Goal: Task Accomplishment & Management: Complete application form

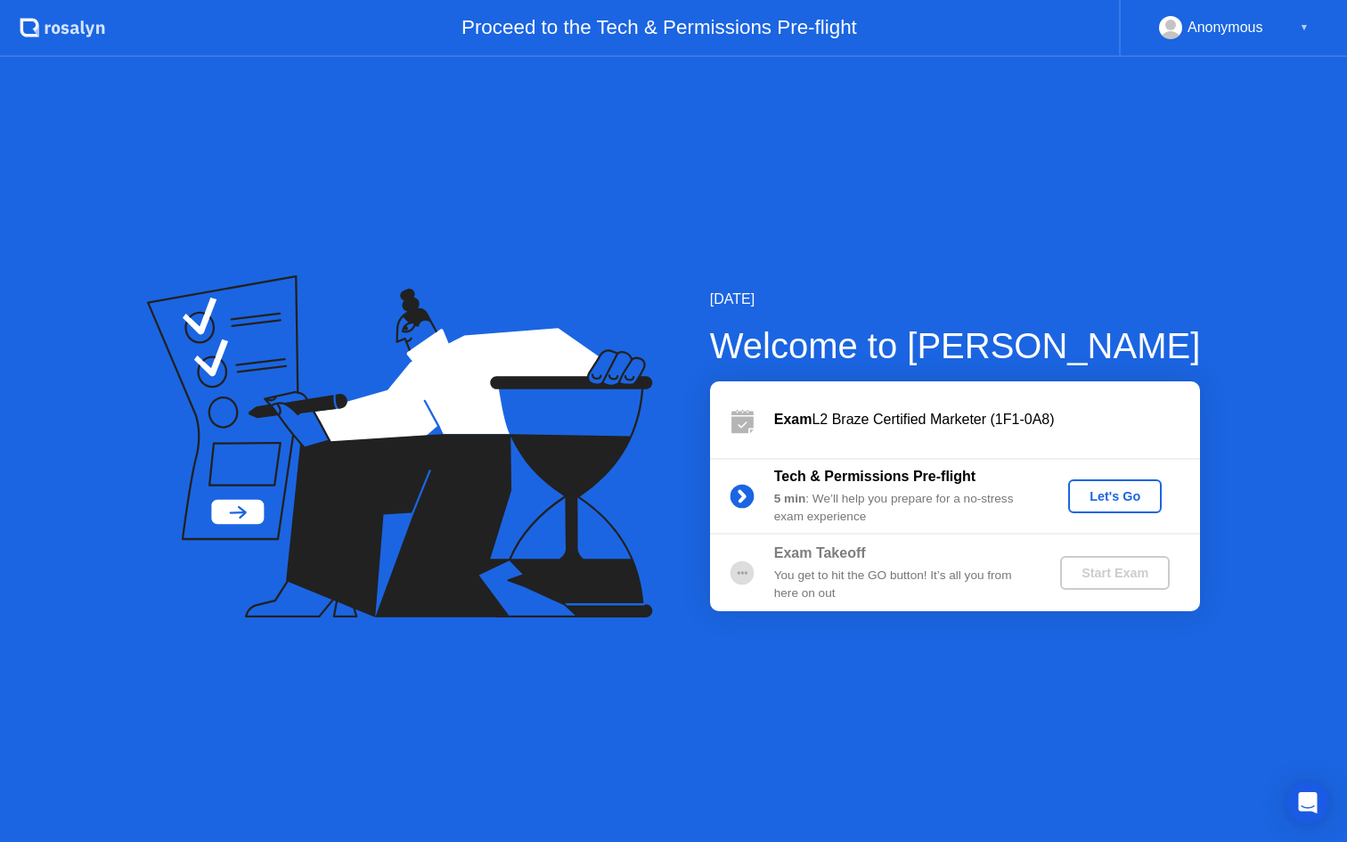
click at [1125, 499] on div "Let's Go" at bounding box center [1115, 496] width 79 height 14
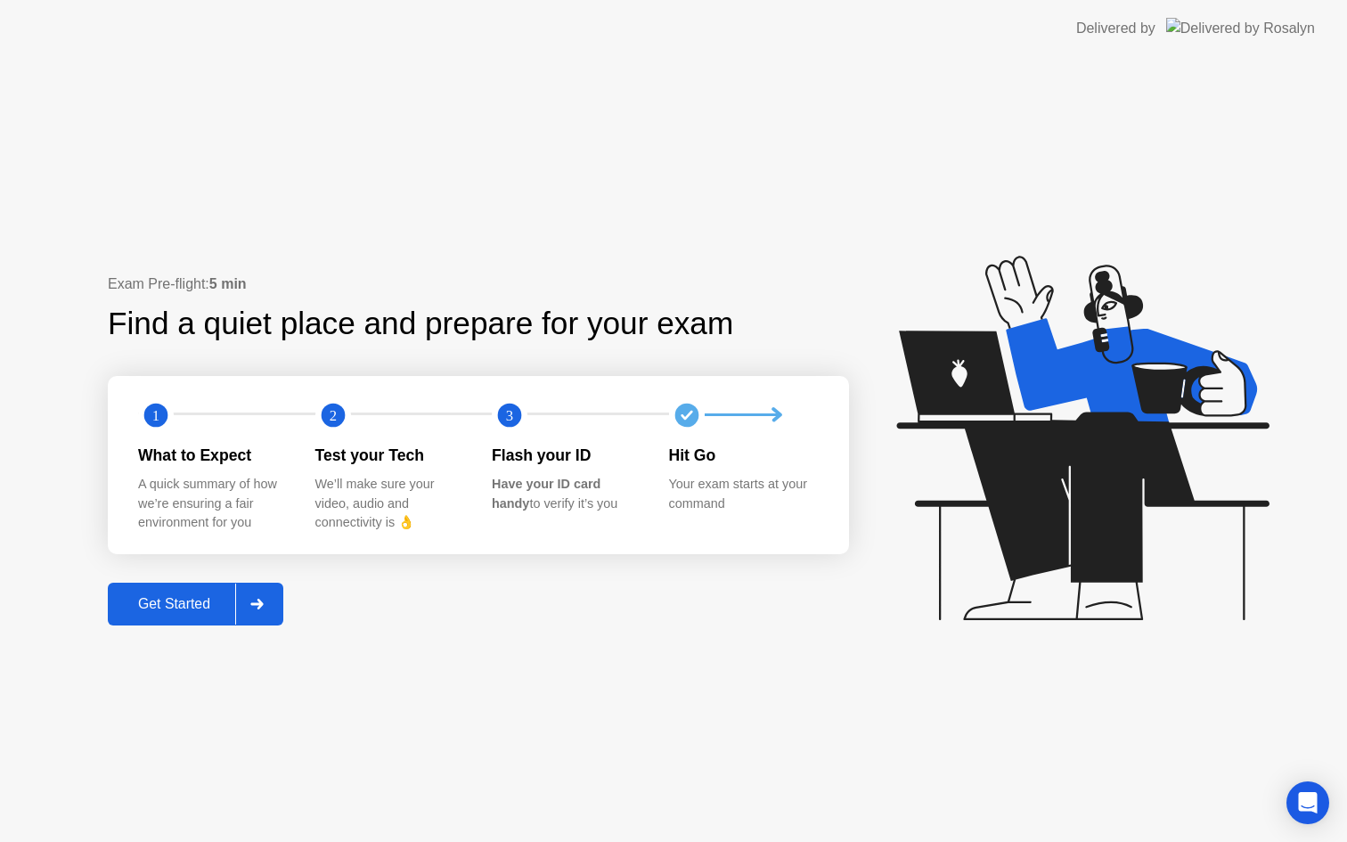
click at [209, 612] on div "Get Started" at bounding box center [174, 604] width 122 height 16
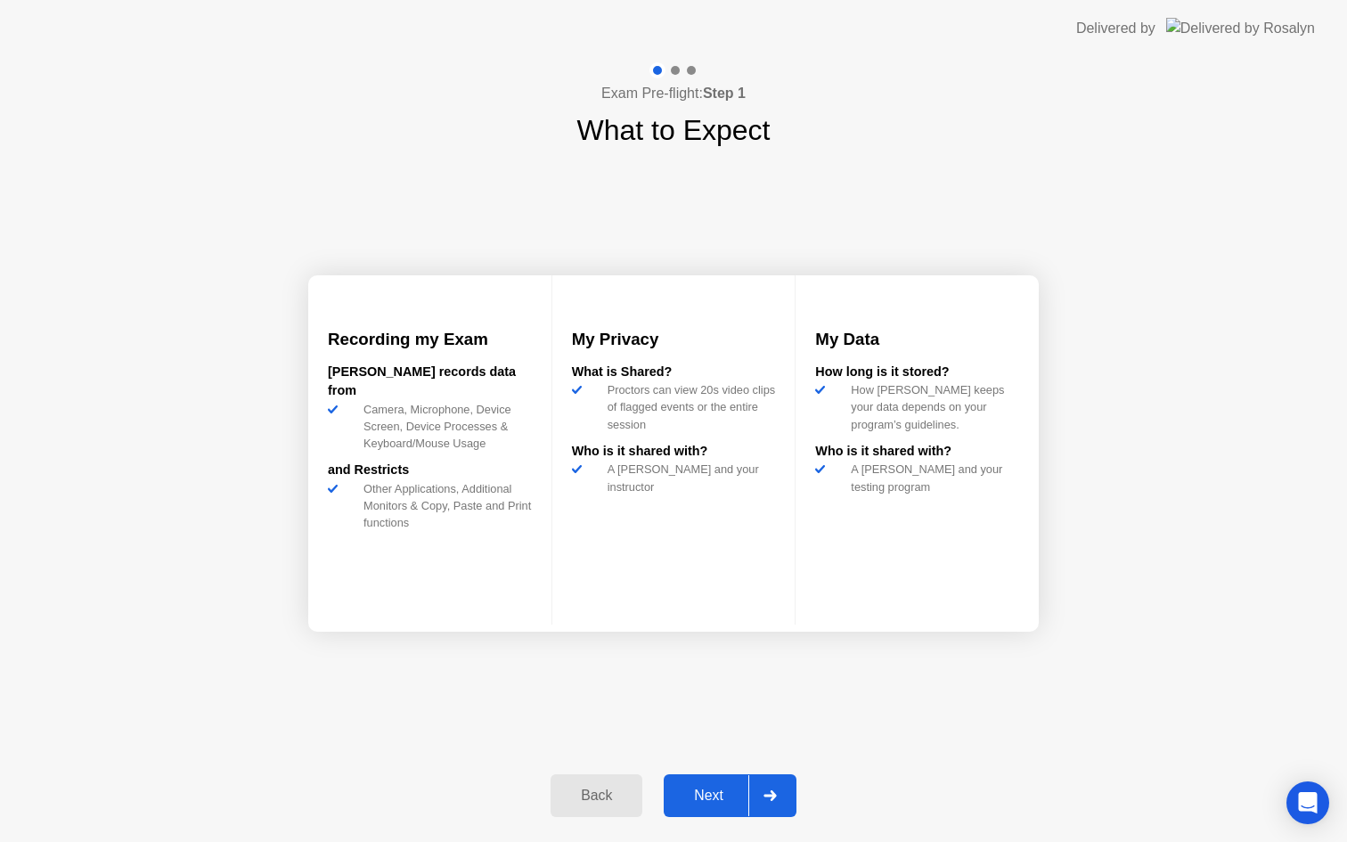
click at [717, 800] on div "Next" at bounding box center [708, 796] width 79 height 16
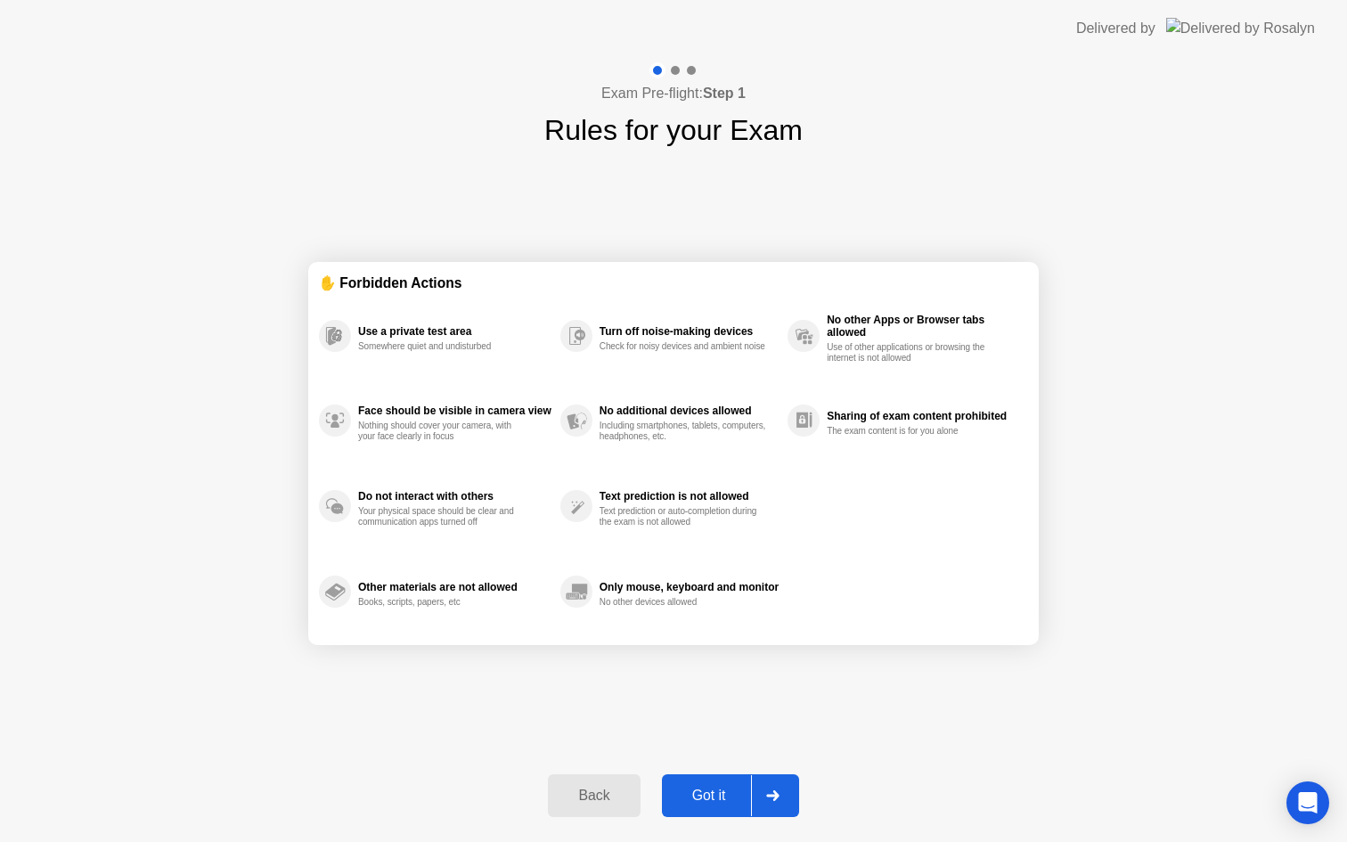
click at [717, 800] on div "Got it" at bounding box center [709, 796] width 84 height 16
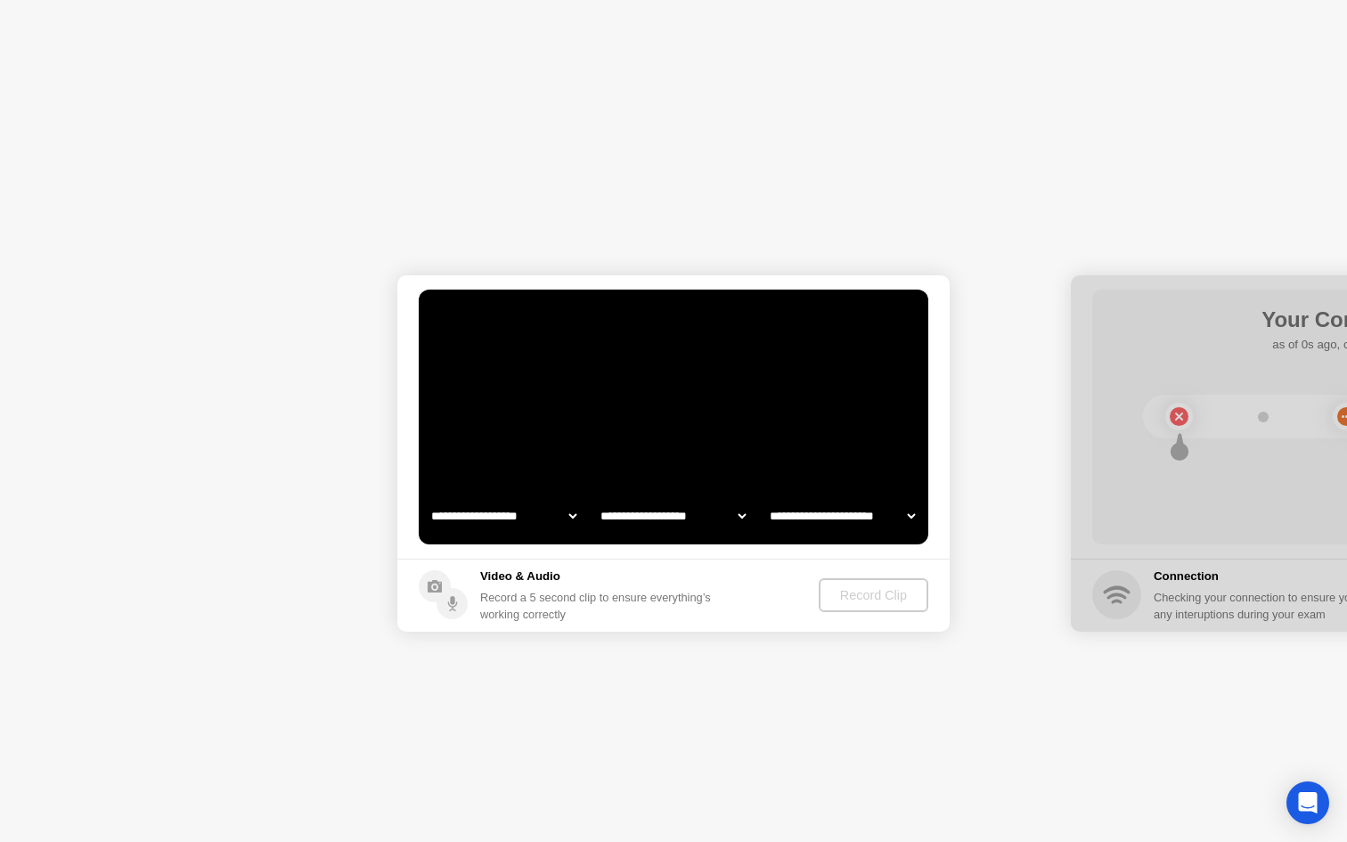
select select "**********"
select select "*******"
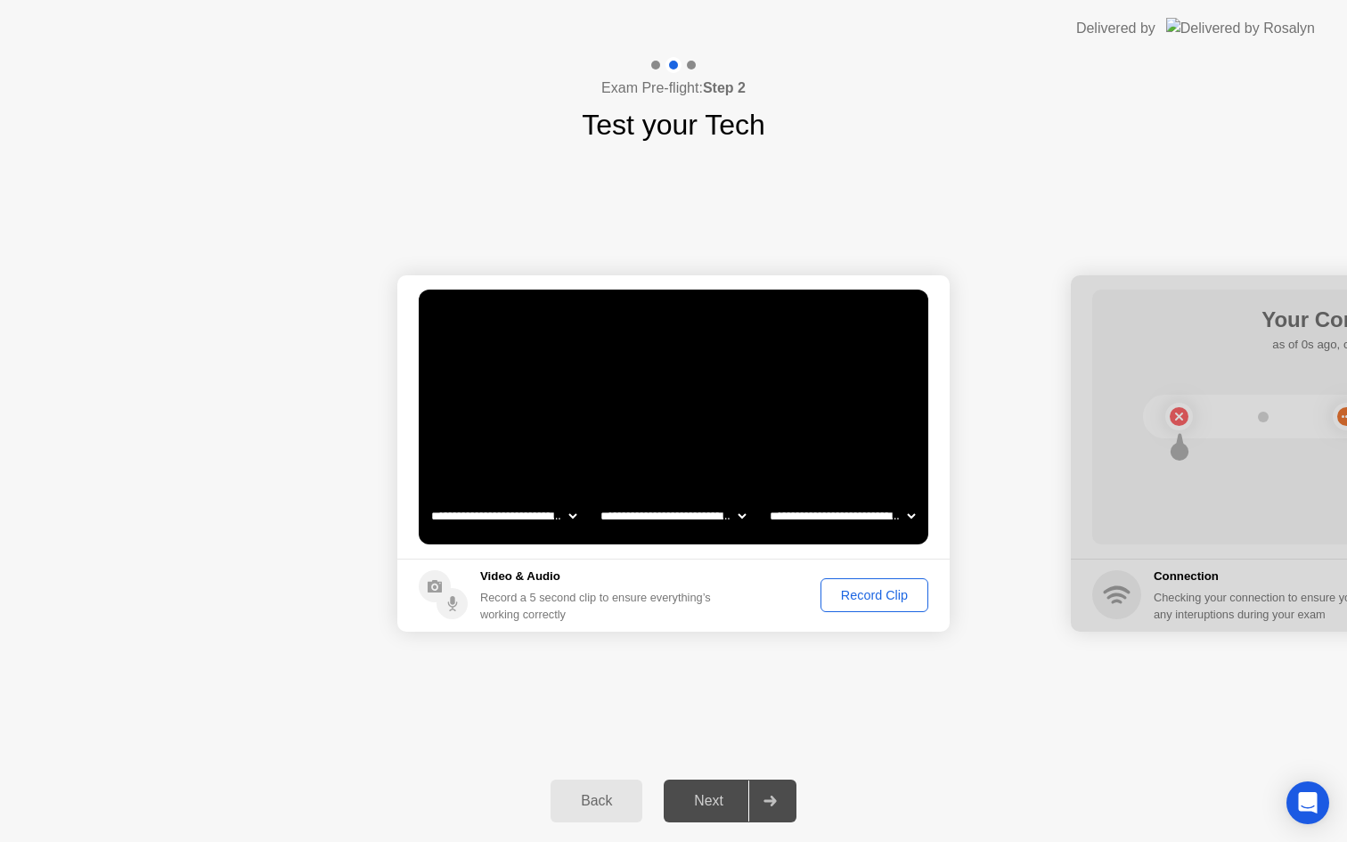
click at [723, 808] on div "Next" at bounding box center [708, 801] width 79 height 16
click at [839, 593] on div "Record Clip" at bounding box center [874, 595] width 95 height 14
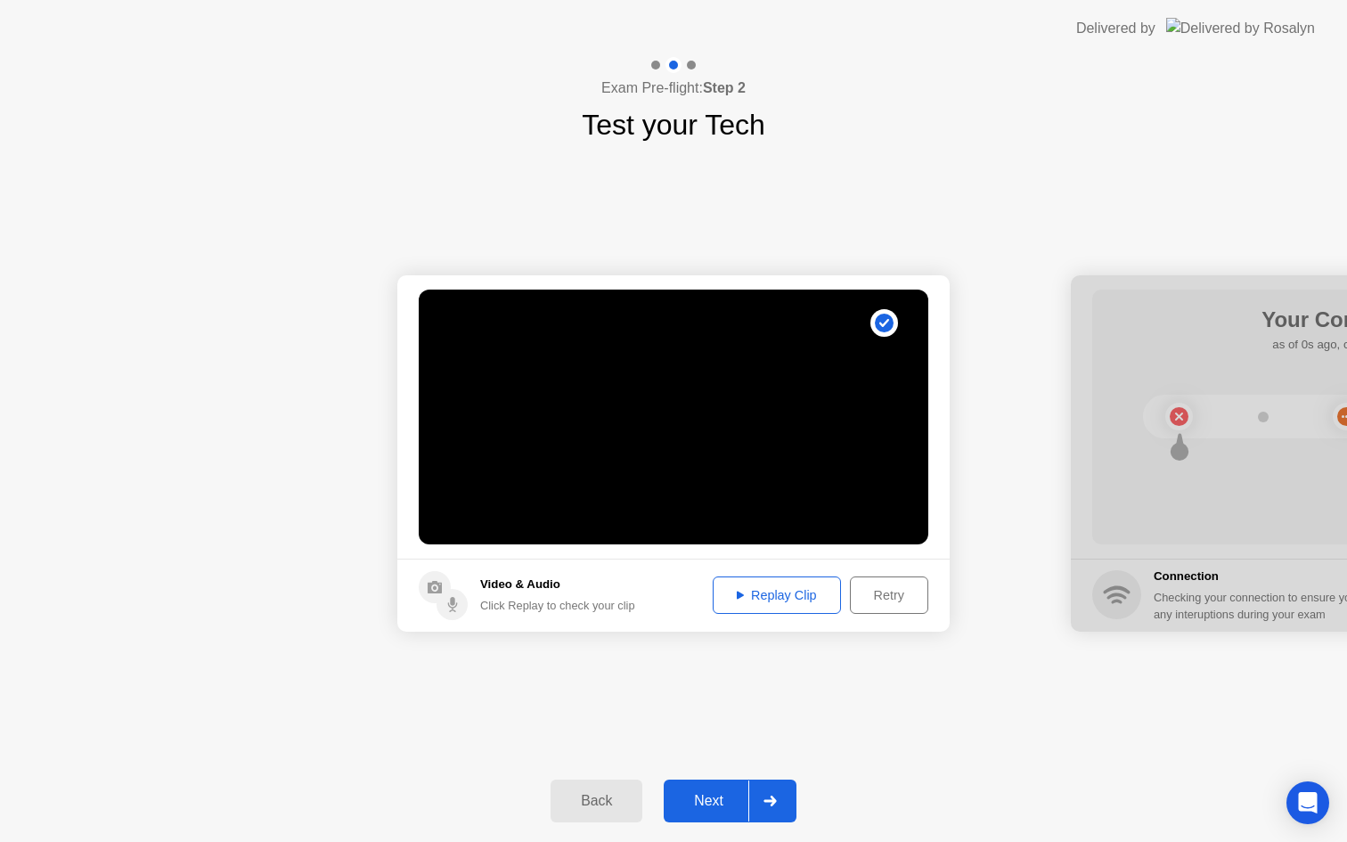
click at [781, 593] on div "Replay Clip" at bounding box center [777, 595] width 116 height 14
click at [705, 809] on div "Next" at bounding box center [708, 801] width 79 height 16
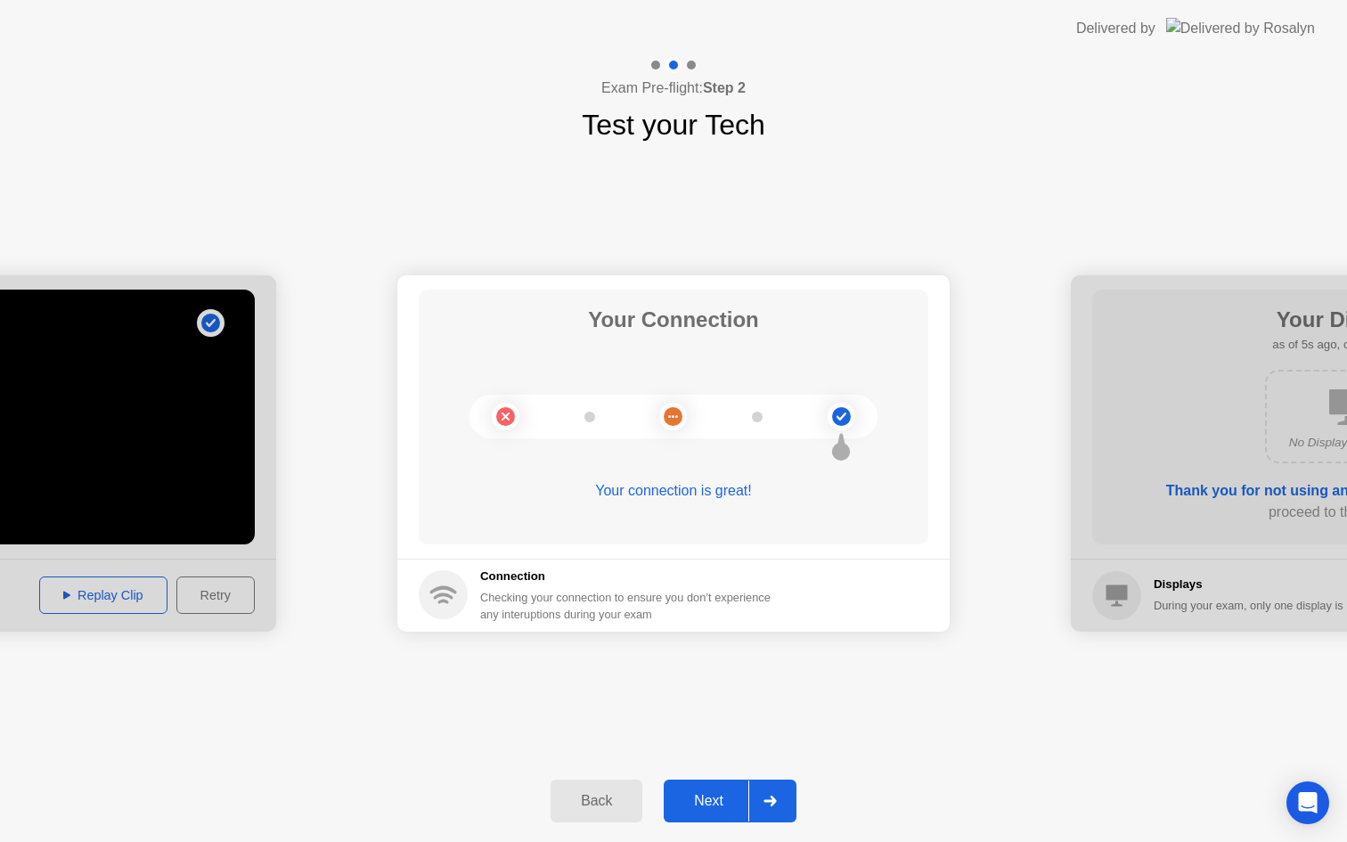
click at [701, 789] on button "Next" at bounding box center [730, 801] width 133 height 43
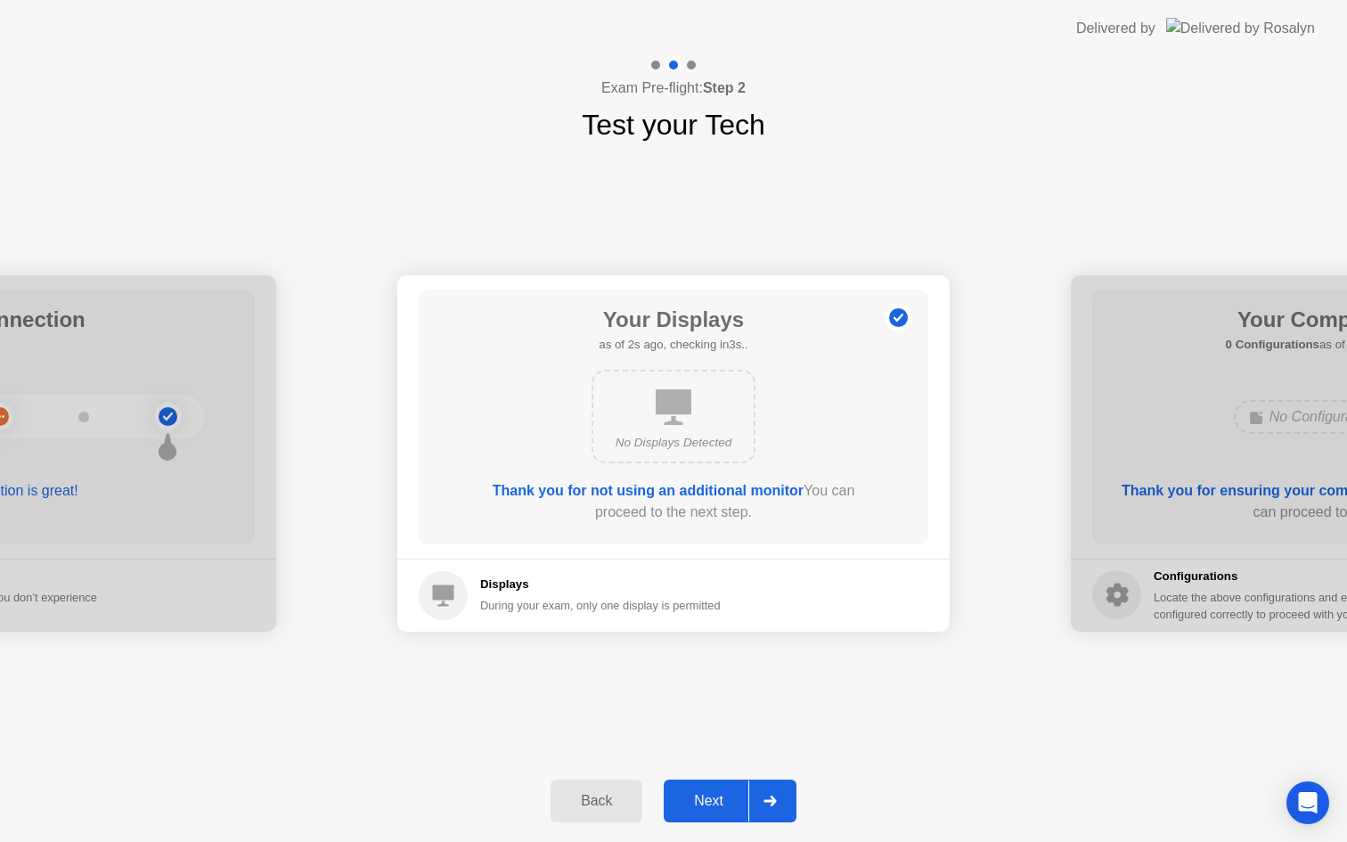
click at [699, 830] on div "Back Next" at bounding box center [673, 801] width 1347 height 82
click at [699, 797] on div "Next" at bounding box center [708, 801] width 79 height 16
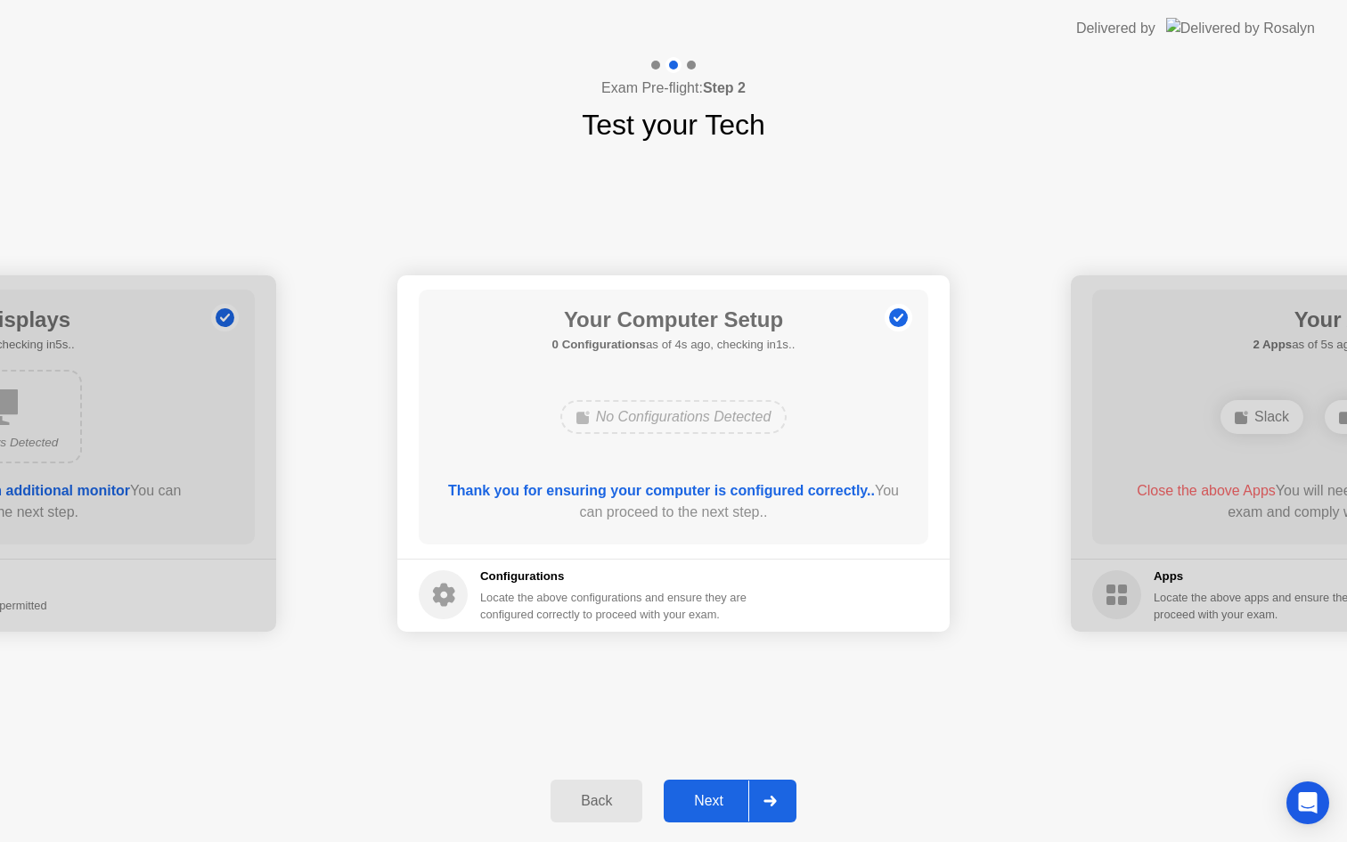
click at [708, 802] on div "Next" at bounding box center [708, 801] width 79 height 16
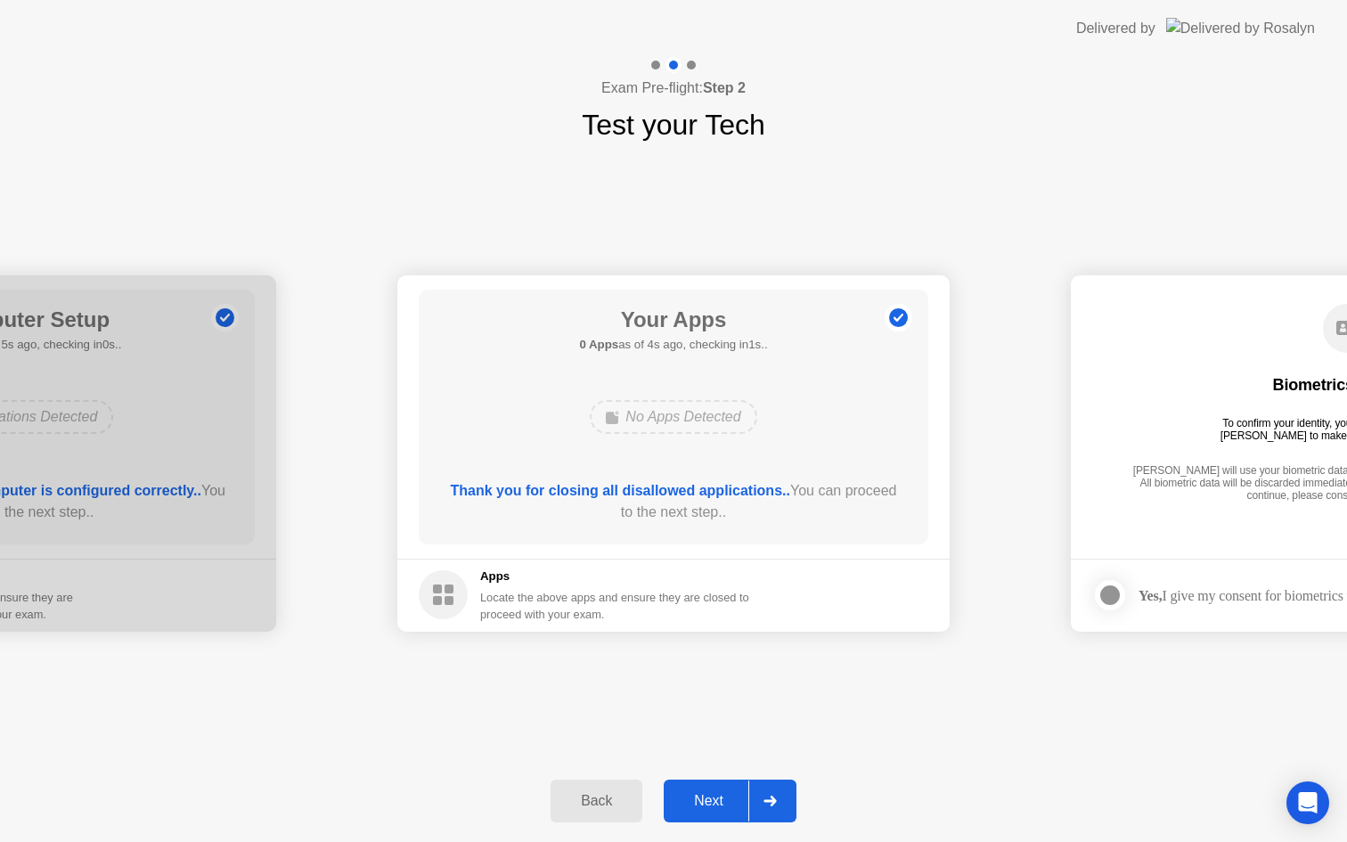
click at [696, 793] on div "Next" at bounding box center [708, 801] width 79 height 16
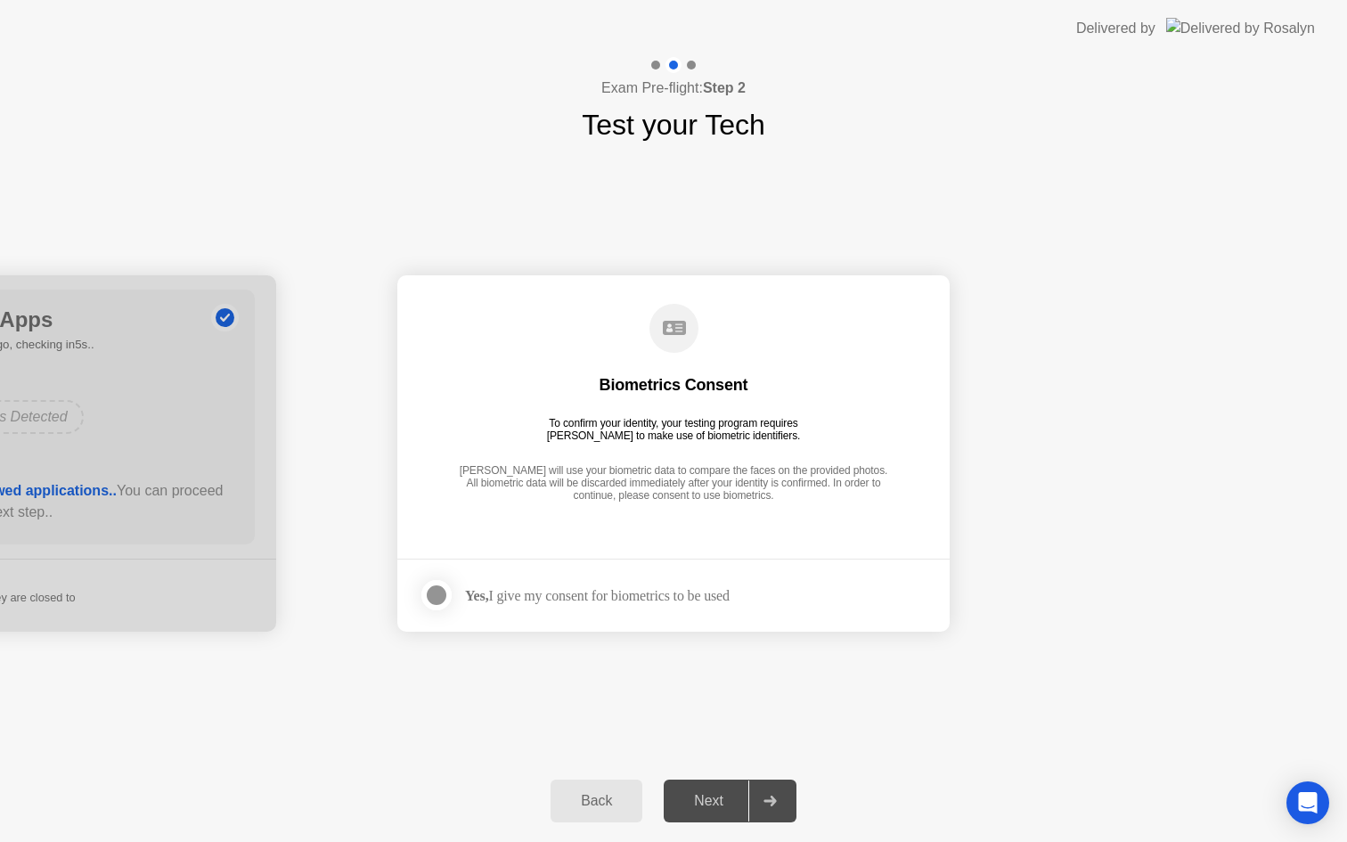
click at [438, 600] on div at bounding box center [436, 595] width 21 height 21
click at [716, 806] on div "Next" at bounding box center [708, 801] width 79 height 16
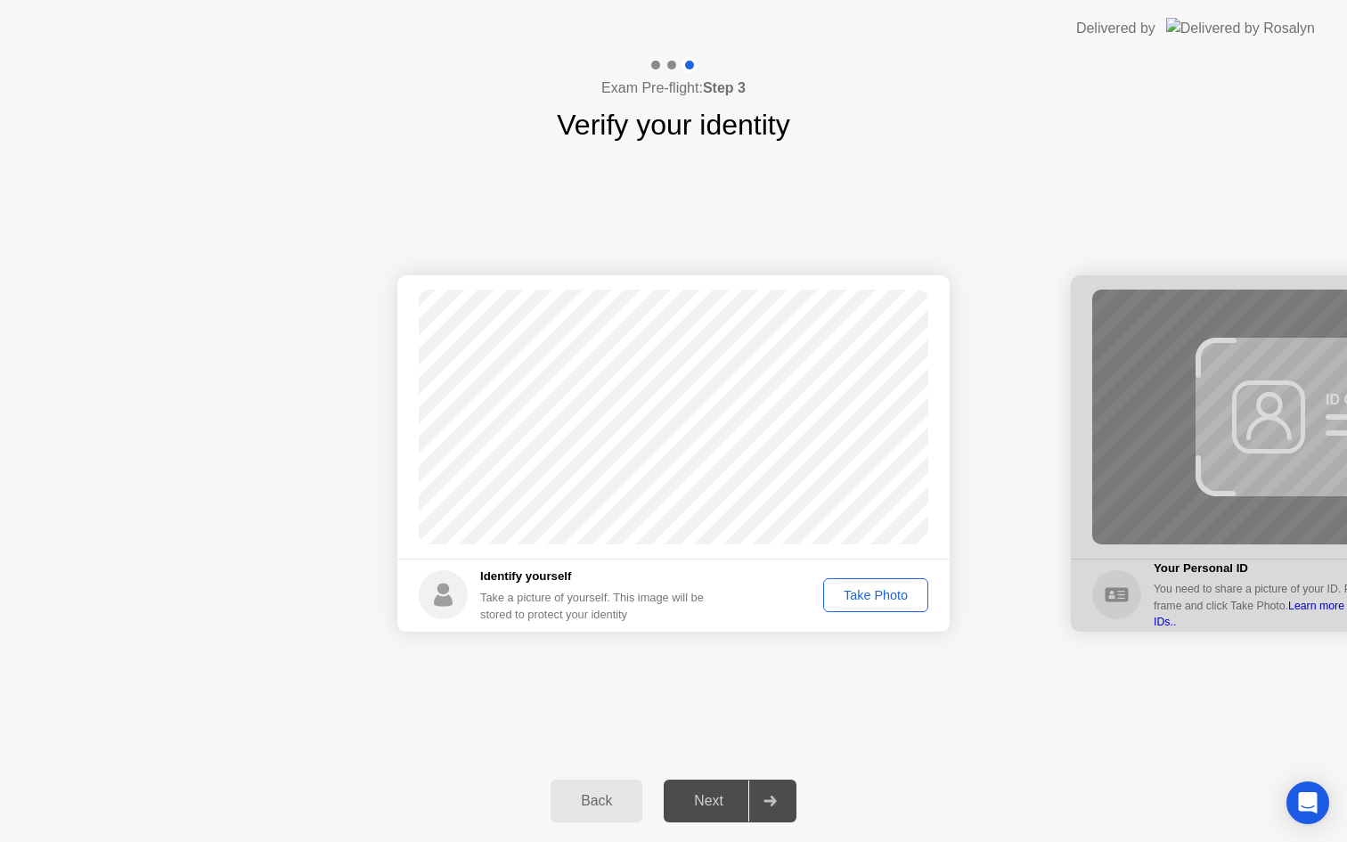
click at [716, 802] on div "Next" at bounding box center [708, 801] width 79 height 16
click at [866, 601] on div "Take Photo" at bounding box center [876, 595] width 93 height 14
click at [707, 800] on div "Next" at bounding box center [708, 801] width 79 height 16
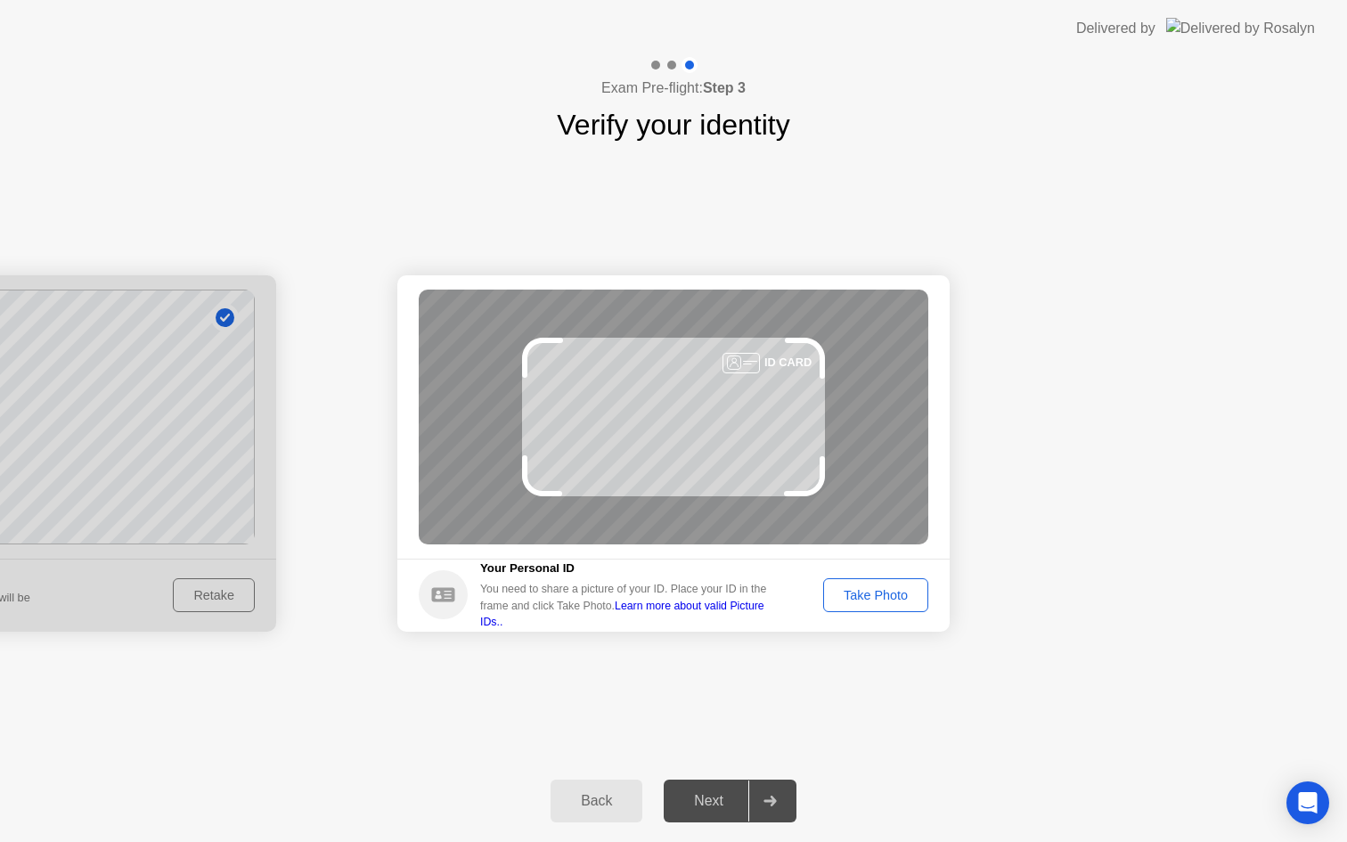
click at [873, 602] on div "Take Photo" at bounding box center [876, 595] width 93 height 14
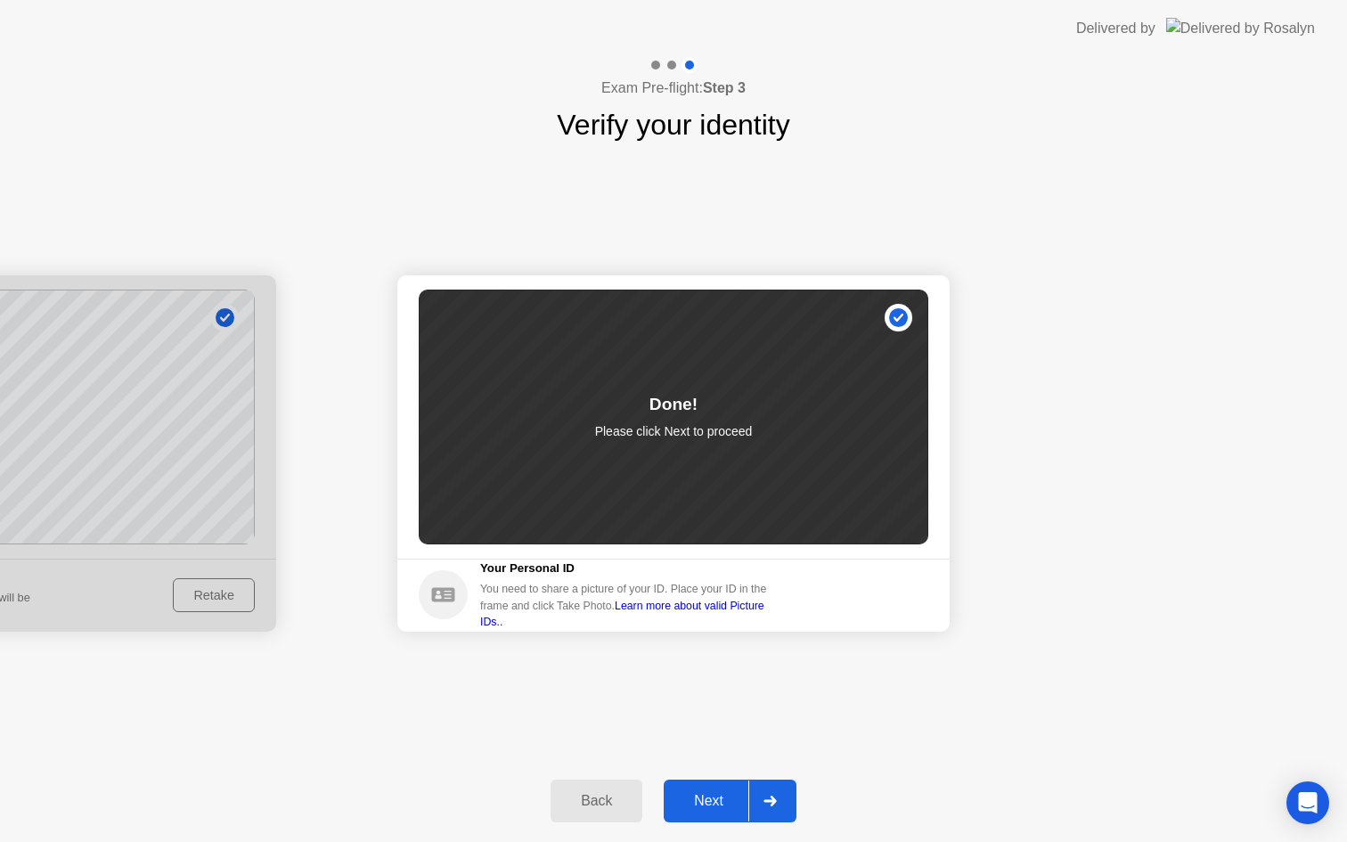
click at [691, 830] on div "Back Next" at bounding box center [673, 801] width 1347 height 82
click at [693, 815] on button "Next" at bounding box center [730, 801] width 133 height 43
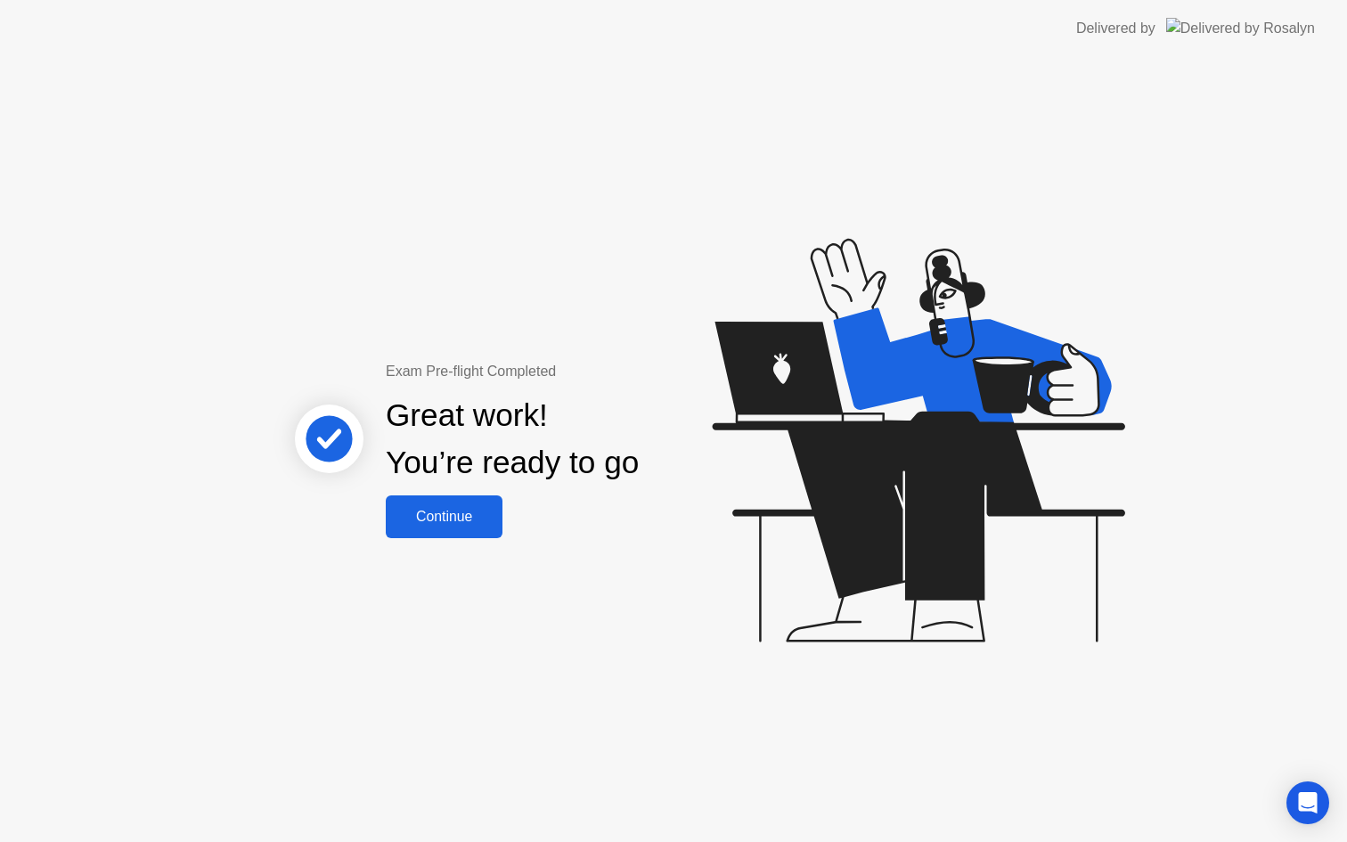
click at [476, 542] on div "Exam Pre-flight Completed Great work! You’re ready to go Continue" at bounding box center [673, 449] width 1347 height 785
click at [468, 516] on div "Continue" at bounding box center [444, 517] width 106 height 16
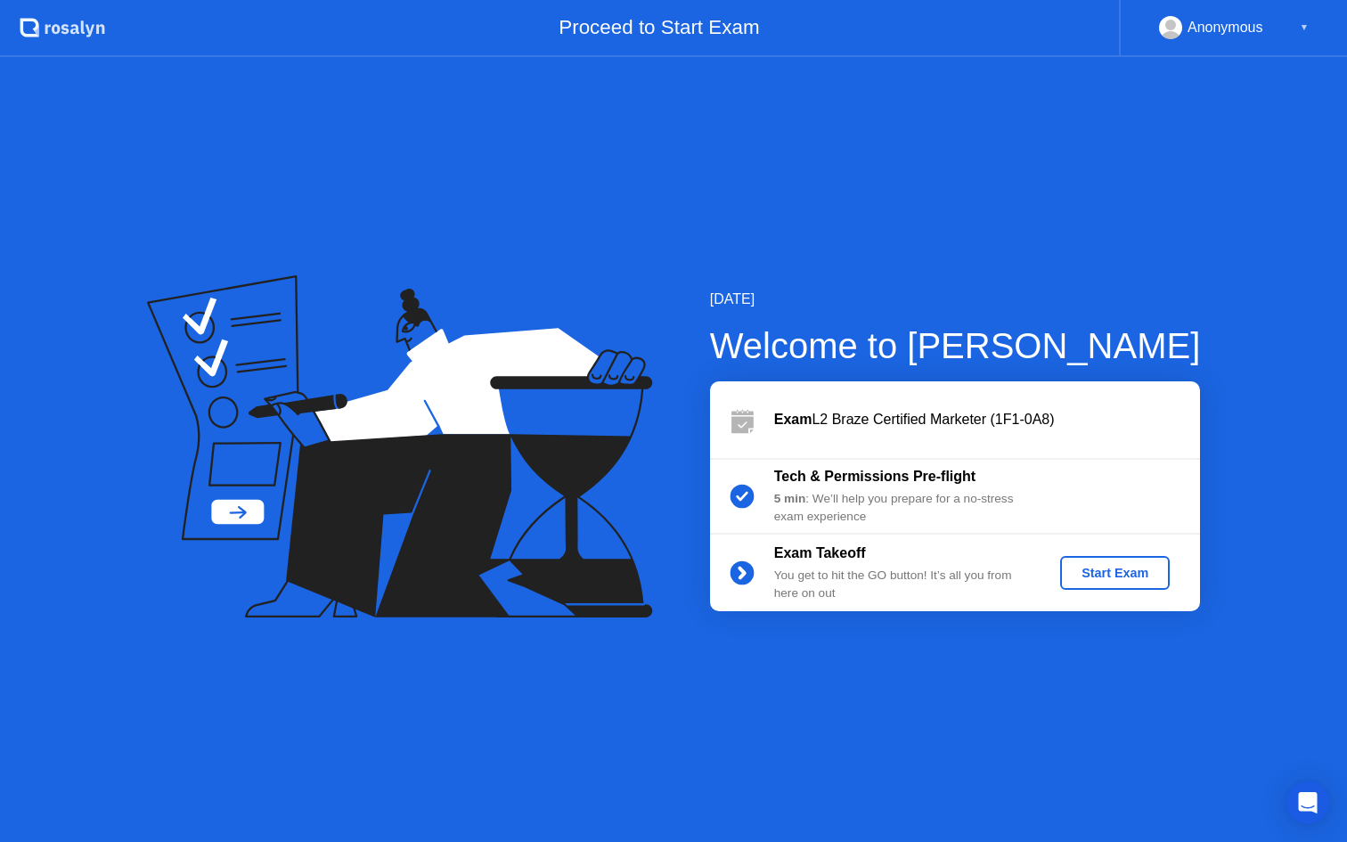
click at [1083, 577] on div "Start Exam" at bounding box center [1114, 573] width 95 height 14
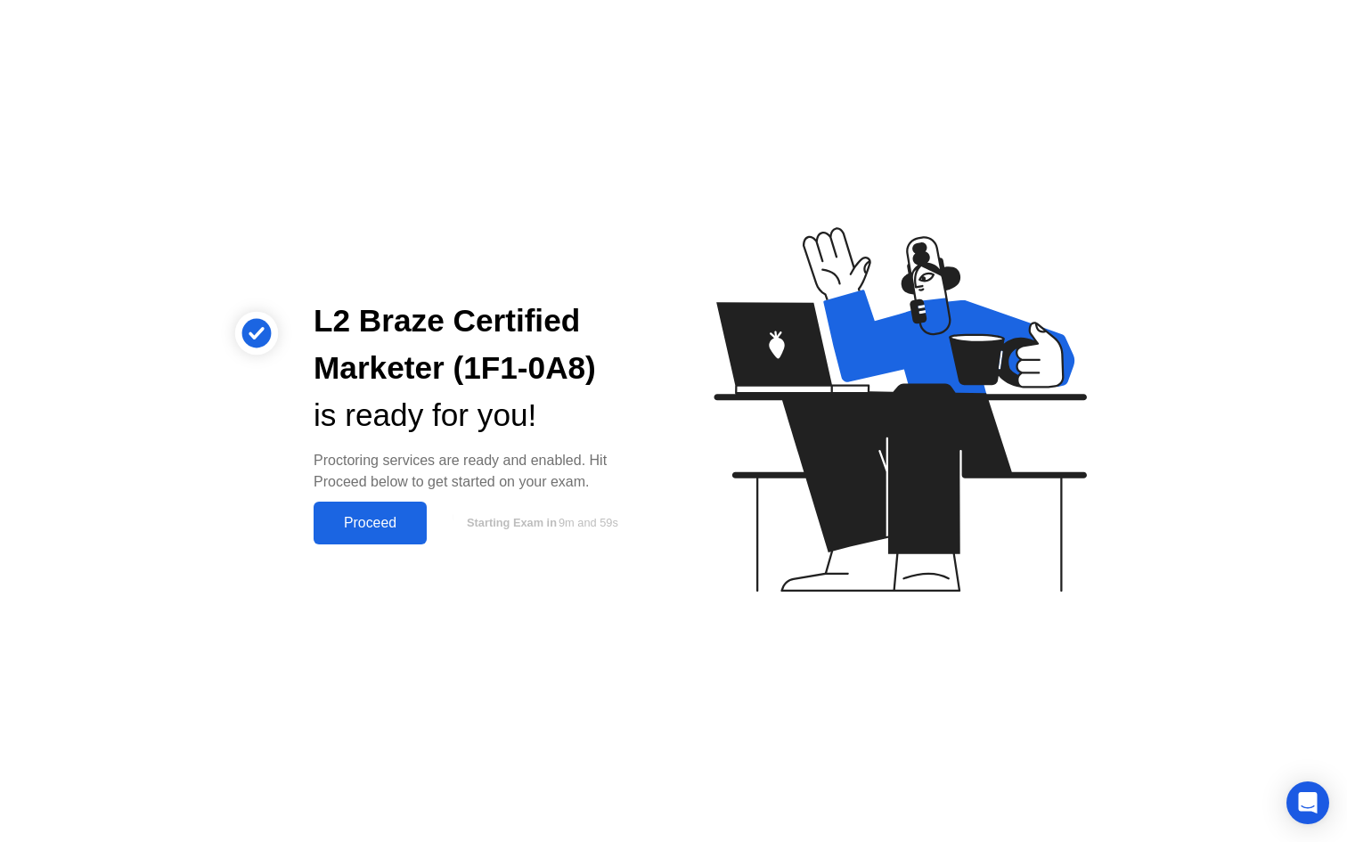
click at [363, 520] on div "Proceed" at bounding box center [370, 523] width 102 height 16
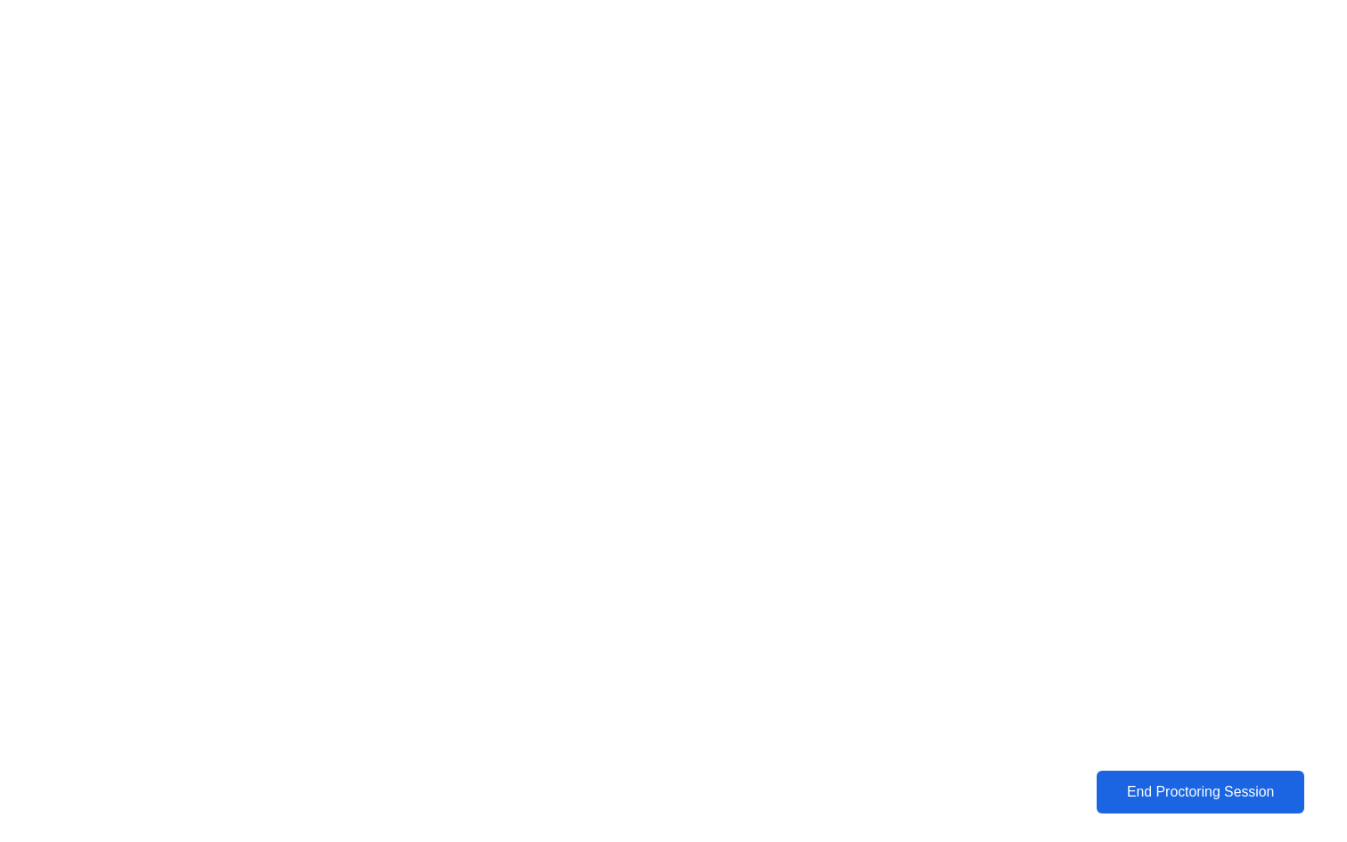
click at [1159, 779] on button "End Proctoring Session" at bounding box center [1200, 792] width 209 height 43
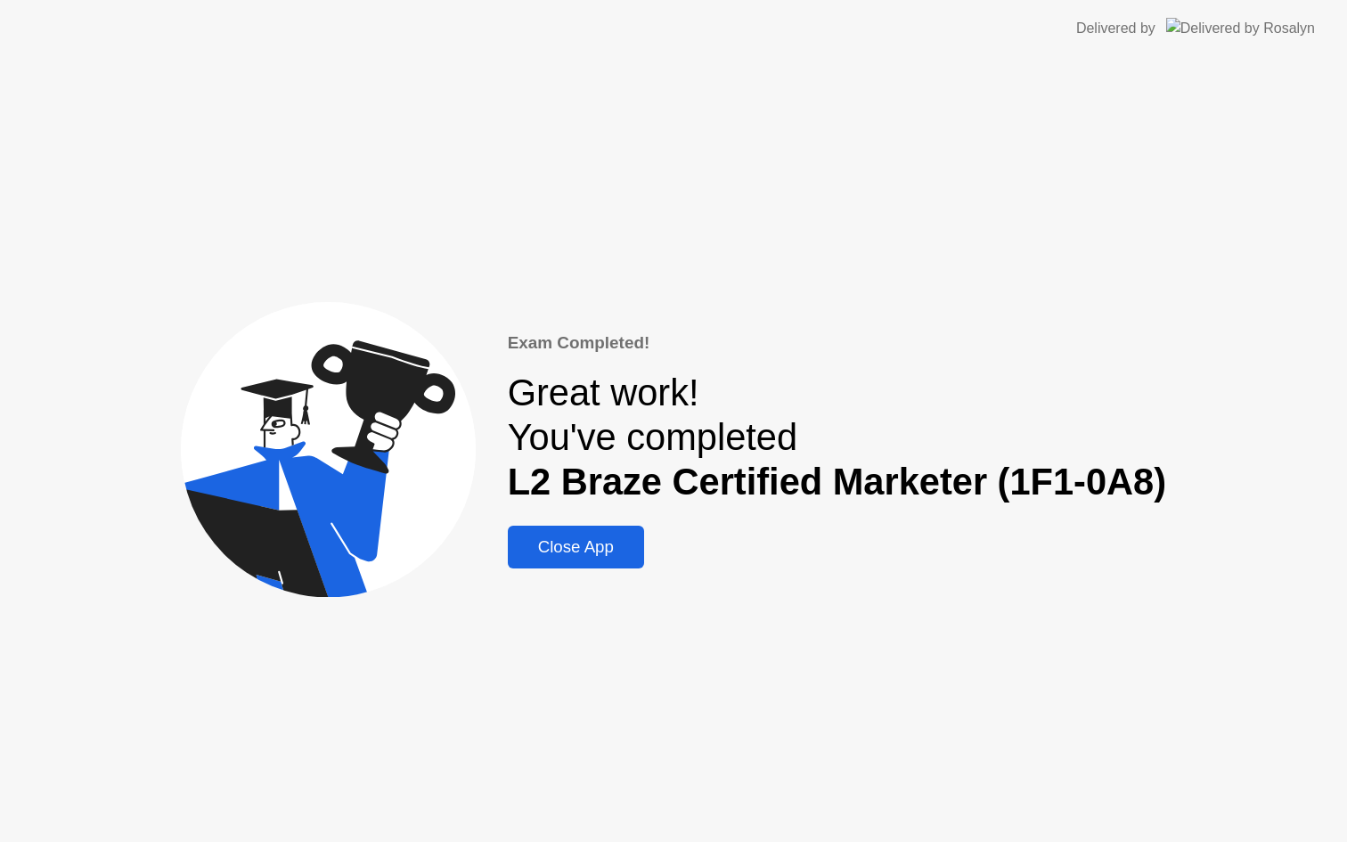
click at [566, 554] on div "Close App" at bounding box center [576, 547] width 126 height 20
